Goal: Task Accomplishment & Management: Manage account settings

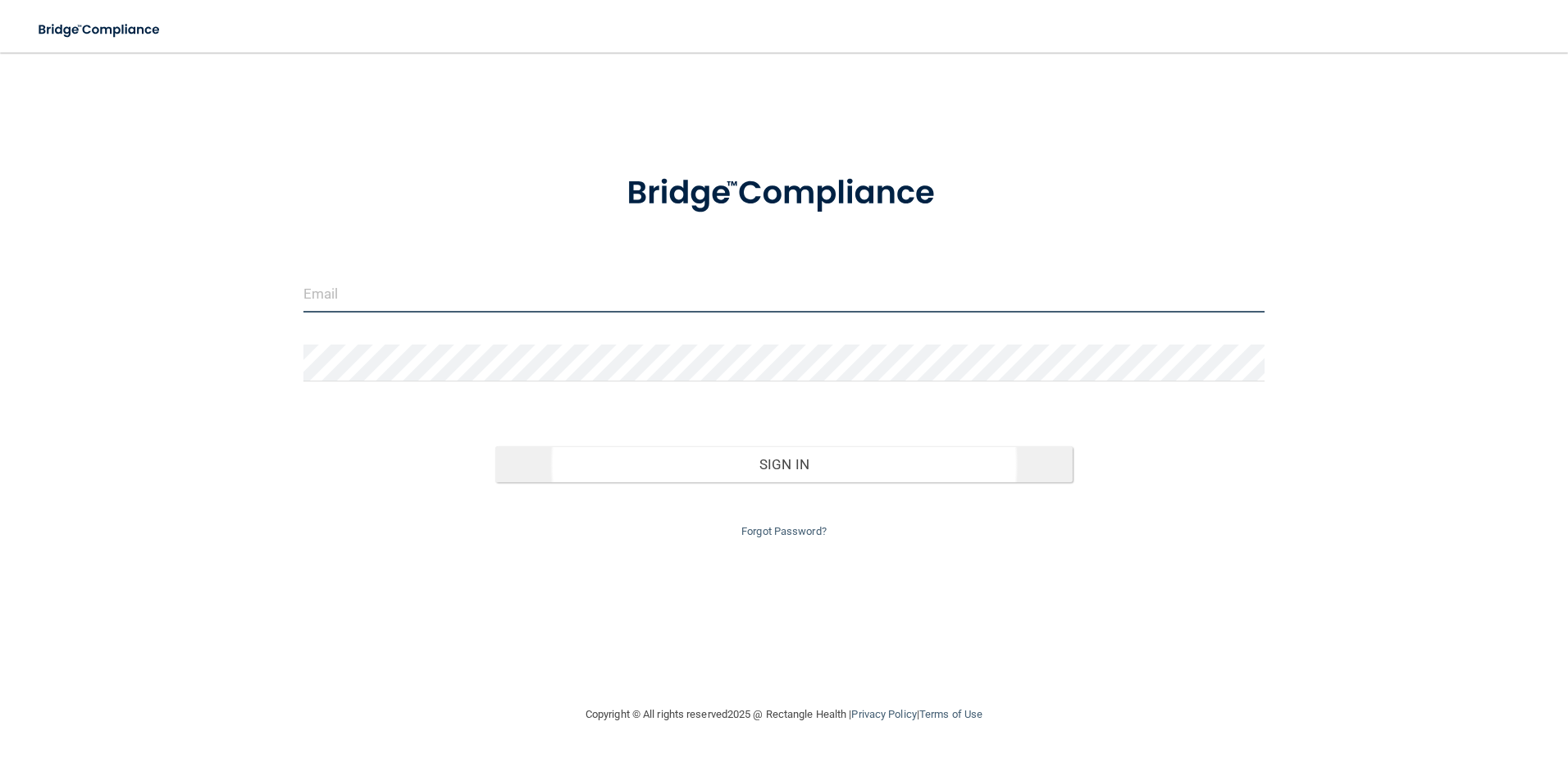
type input "[EMAIL_ADDRESS][DOMAIN_NAME]"
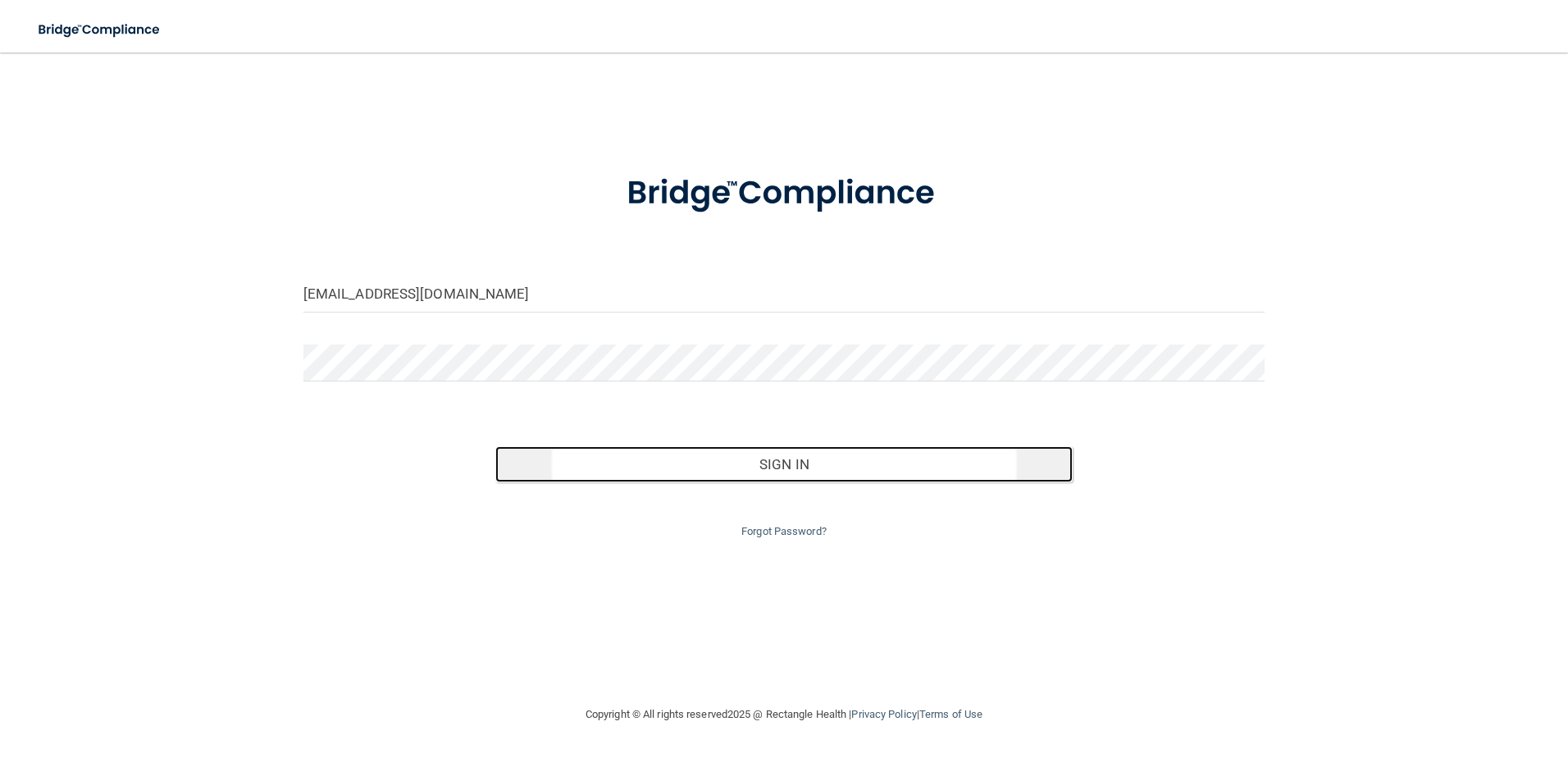
click at [852, 461] on button "Sign In" at bounding box center [784, 464] width 577 height 36
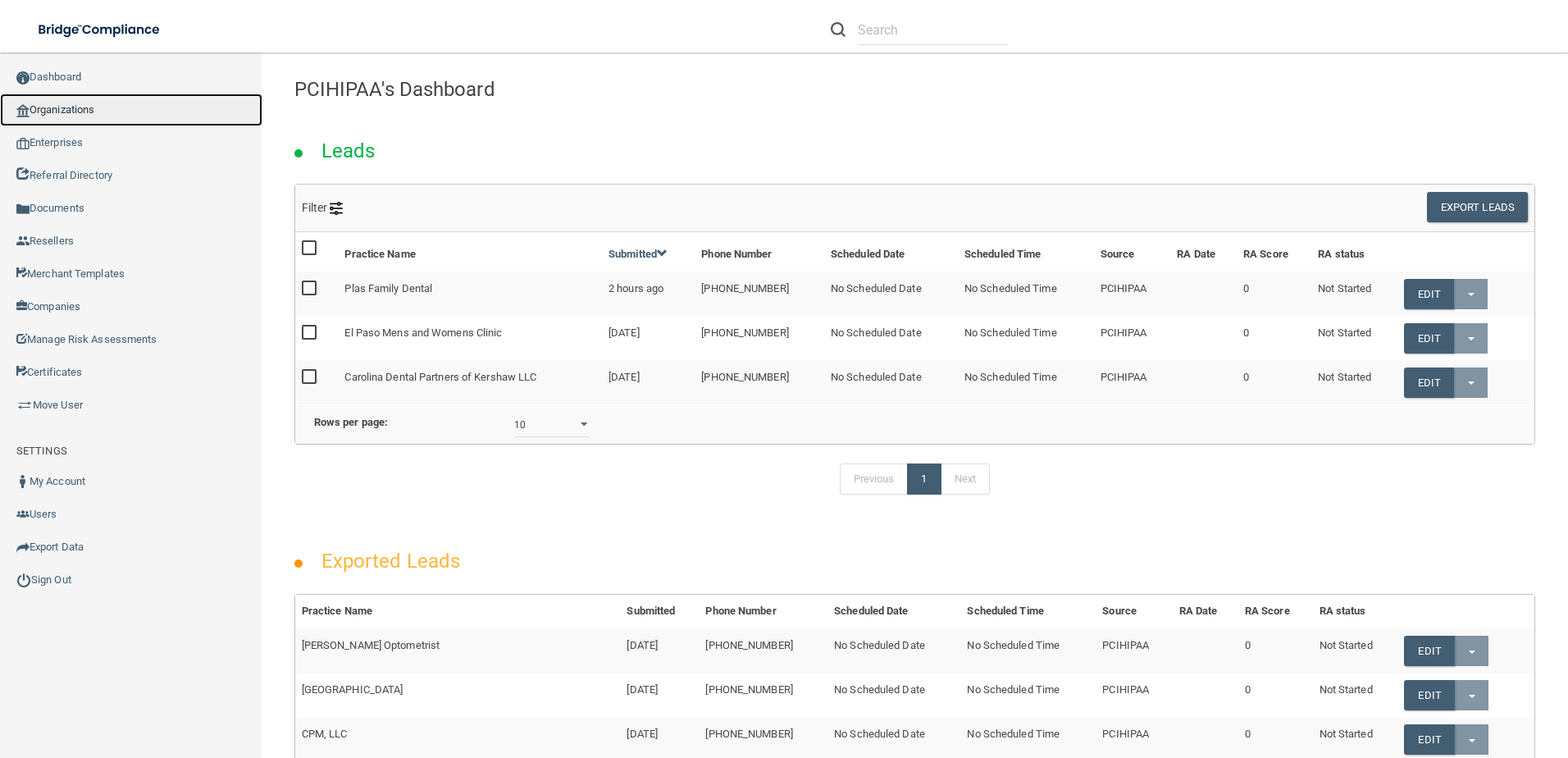
click at [91, 107] on link "Organizations" at bounding box center [131, 109] width 262 height 32
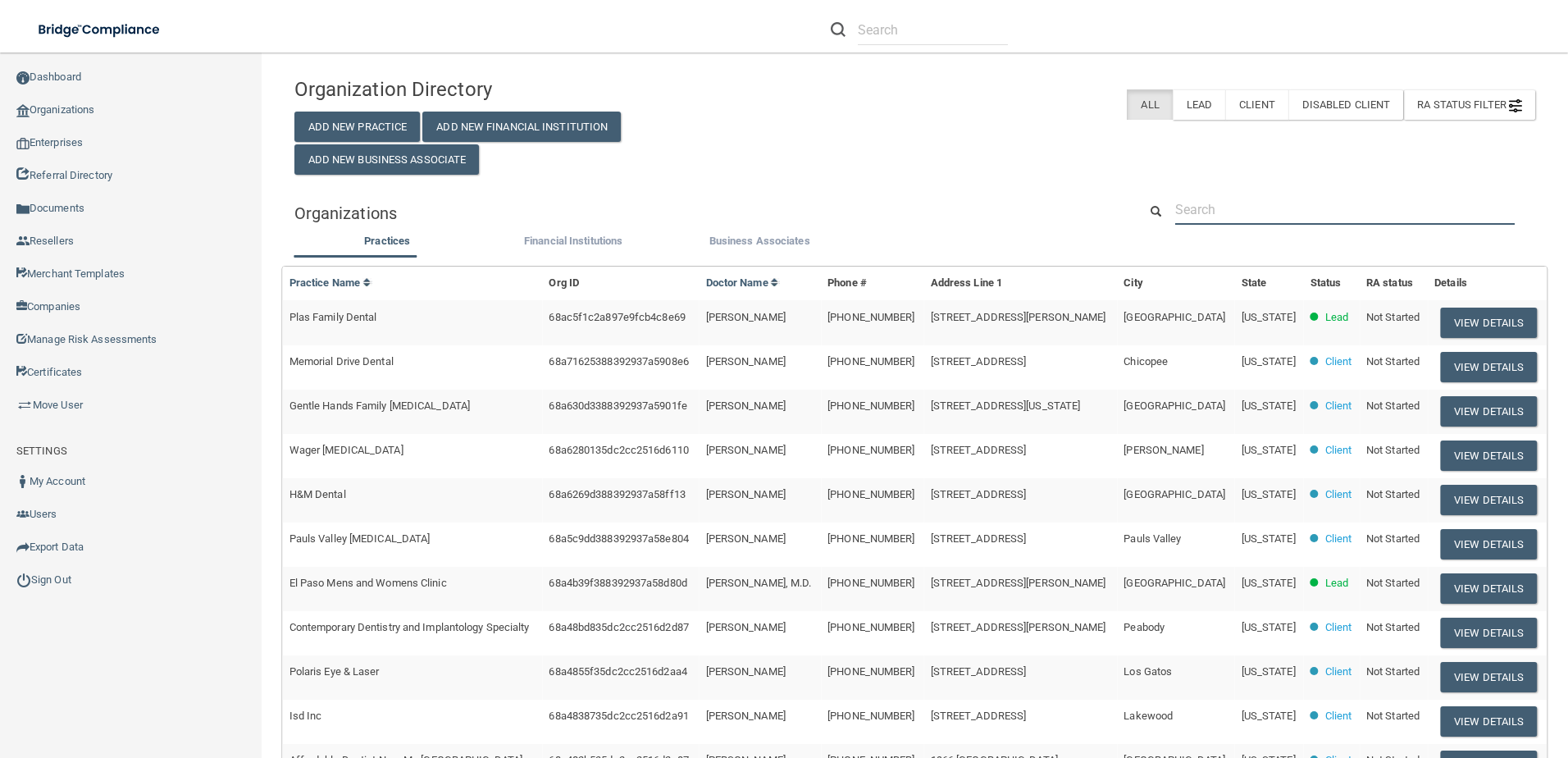
click at [1273, 221] on input "text" at bounding box center [1345, 209] width 340 height 31
paste input "Plas Family Dental"
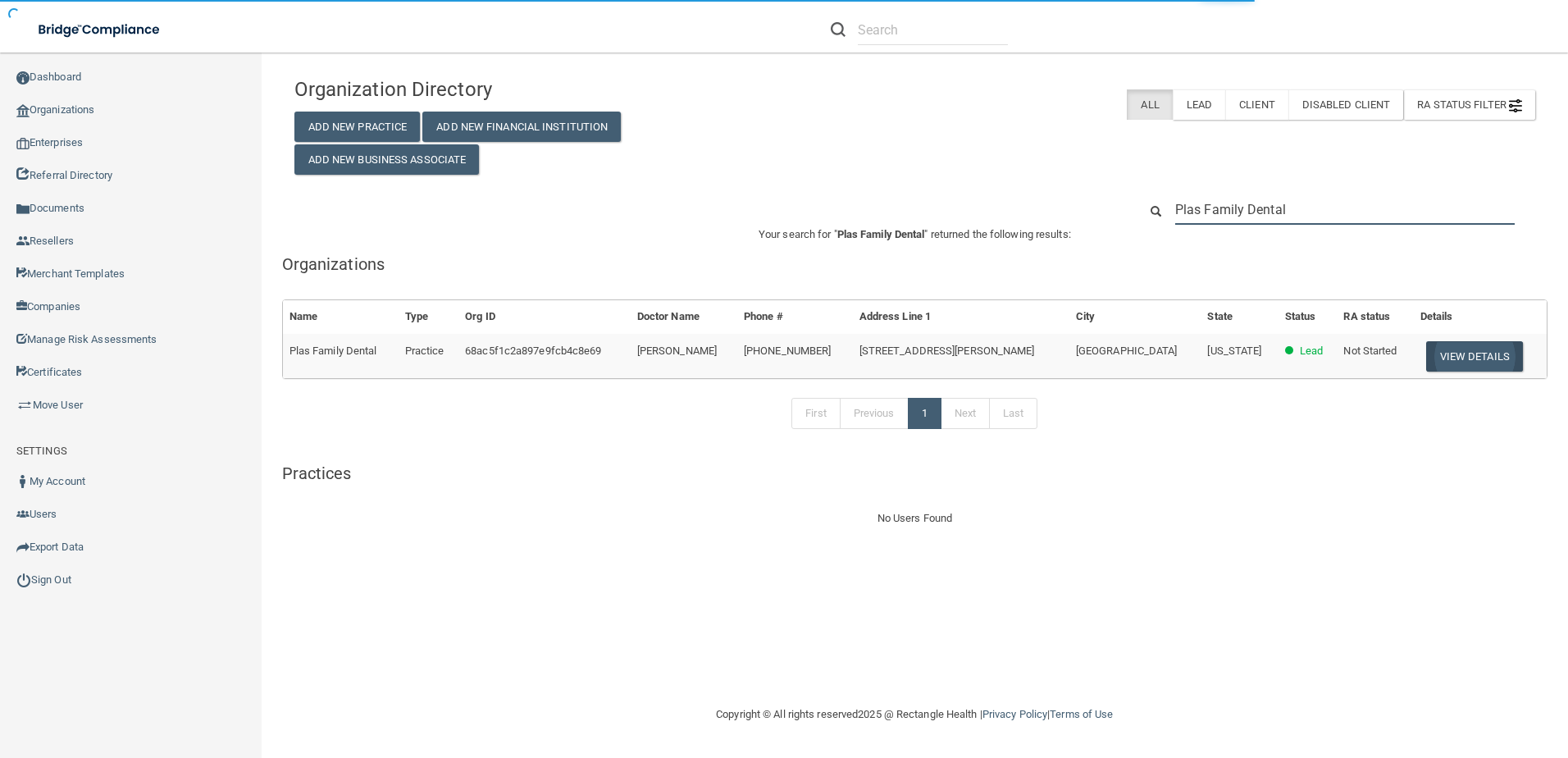
type input "Plas Family Dental"
click at [1441, 358] on button "View Details" at bounding box center [1474, 356] width 96 height 31
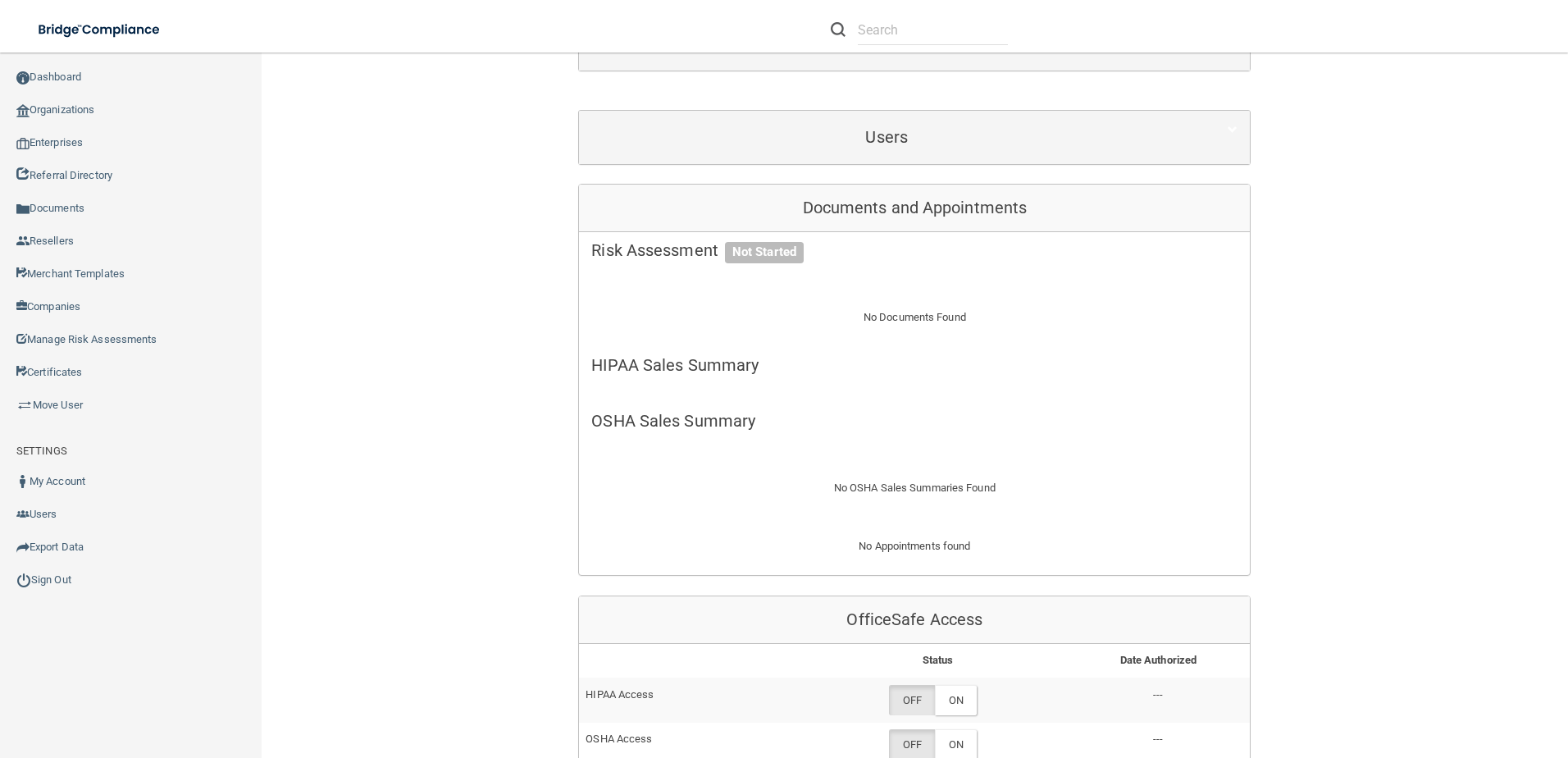
scroll to position [328, 0]
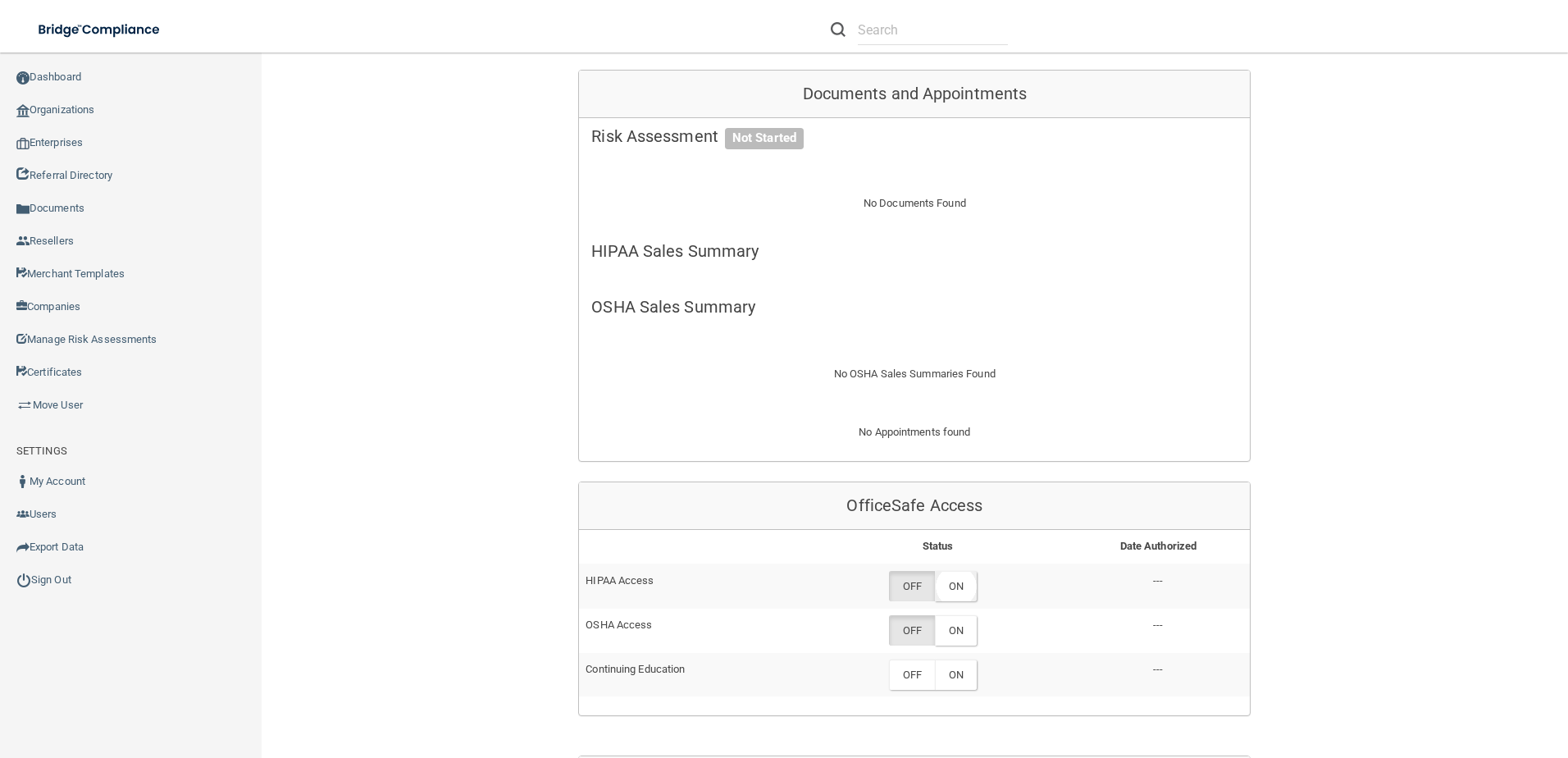
click at [949, 577] on label "ON" at bounding box center [955, 586] width 42 height 31
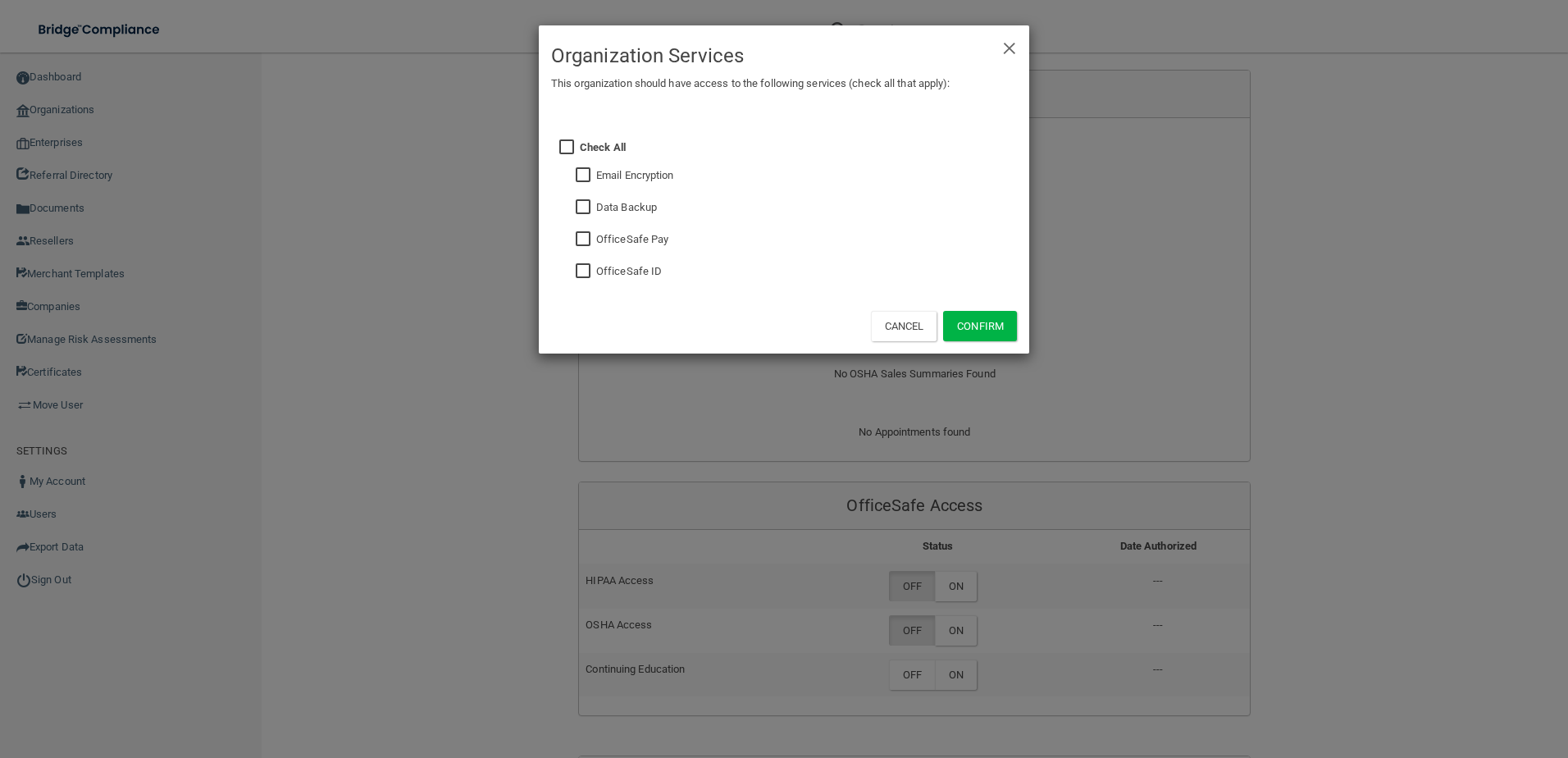
click at [589, 272] on input "checkbox" at bounding box center [585, 272] width 19 height 13
checkbox input "true"
click at [1002, 327] on button "Confirm" at bounding box center [980, 326] width 74 height 31
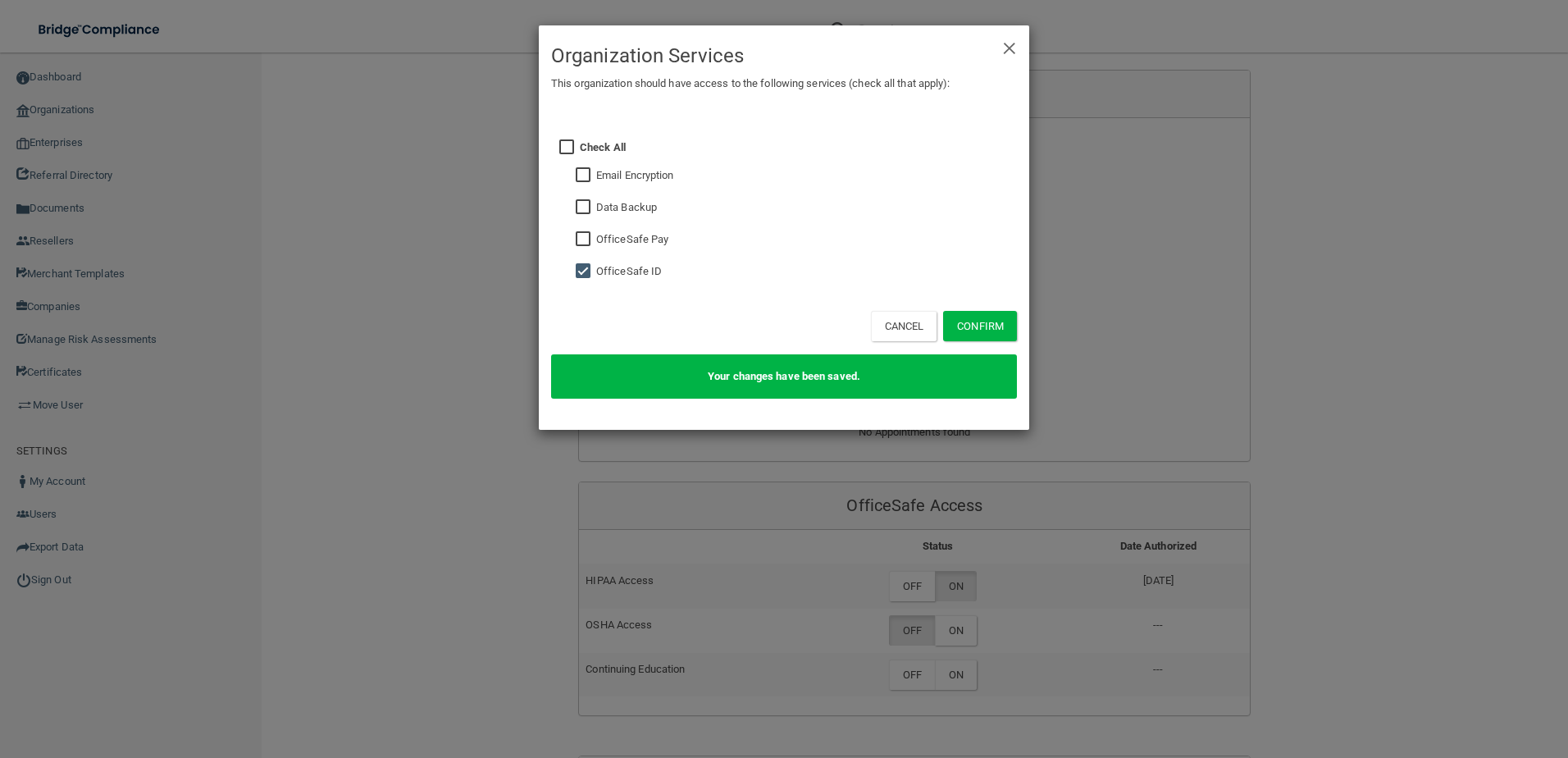
click at [1346, 392] on div "× Close Organization Services This organization should have access to the follo…" at bounding box center [784, 379] width 1568 height 758
